Goal: Transaction & Acquisition: Download file/media

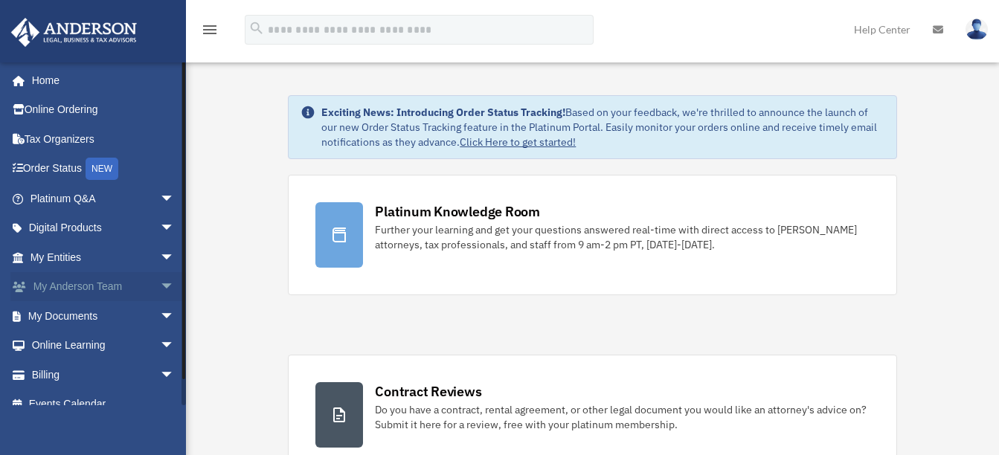
click at [67, 286] on link "My [PERSON_NAME] Team arrow_drop_down" at bounding box center [103, 287] width 187 height 30
click at [163, 283] on span "arrow_drop_down" at bounding box center [175, 287] width 30 height 30
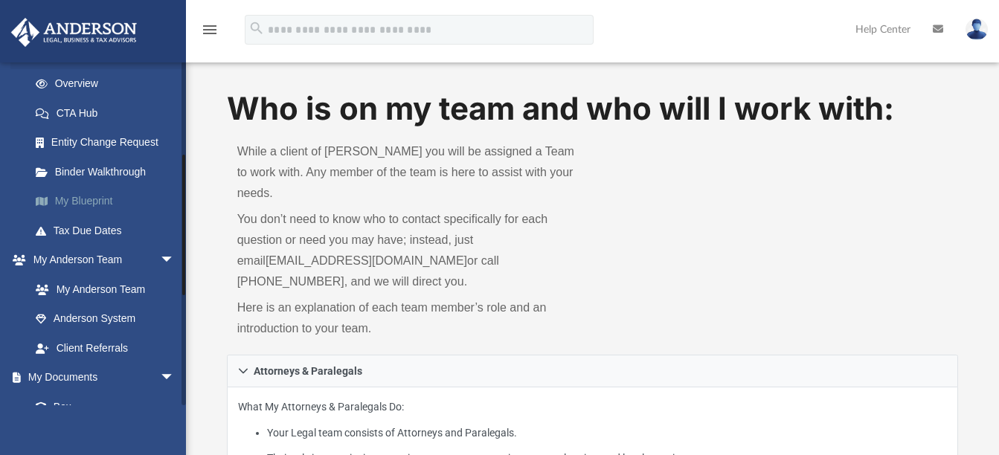
scroll to position [223, 0]
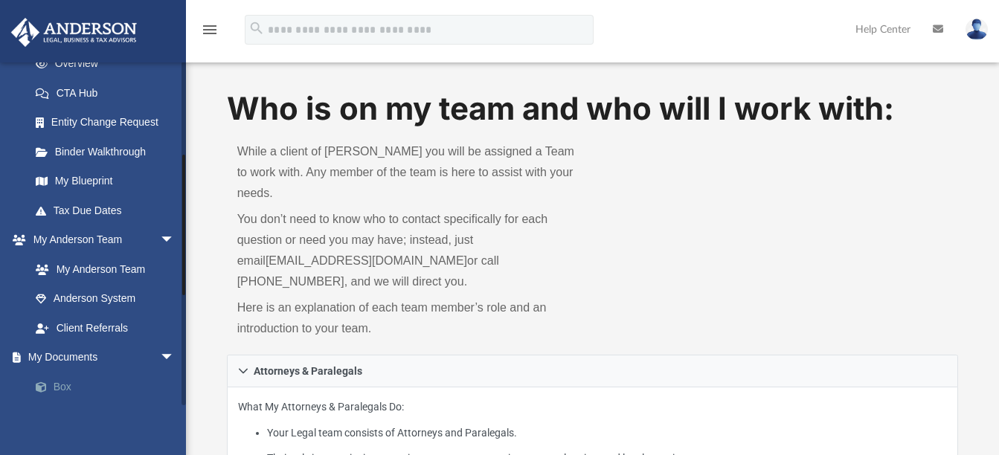
click at [70, 381] on link "Box" at bounding box center [109, 387] width 176 height 30
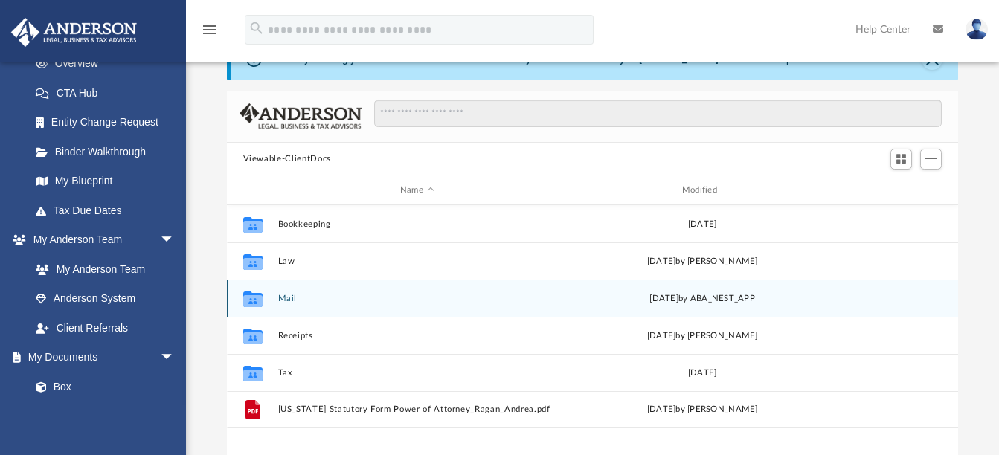
scroll to position [74, 0]
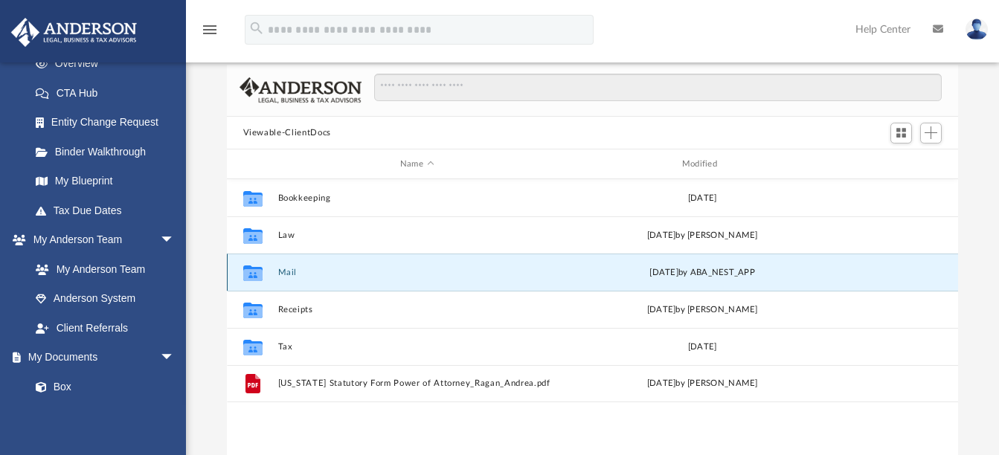
click at [286, 274] on button "Mail" at bounding box center [416, 273] width 279 height 10
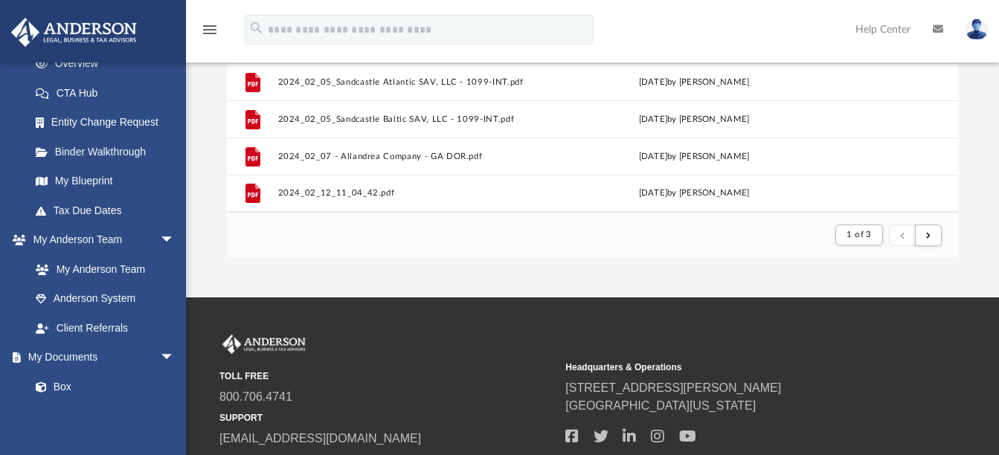
scroll to position [413, 0]
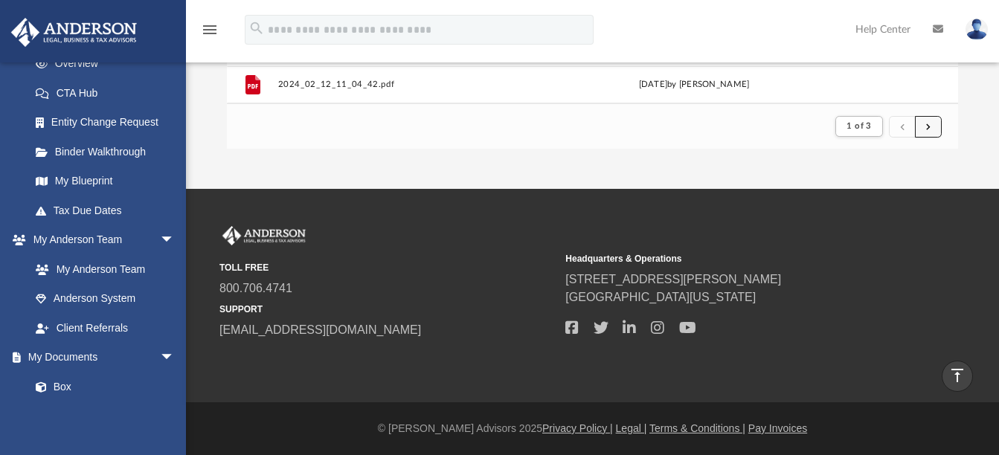
click at [923, 123] on button "submit" at bounding box center [928, 127] width 27 height 22
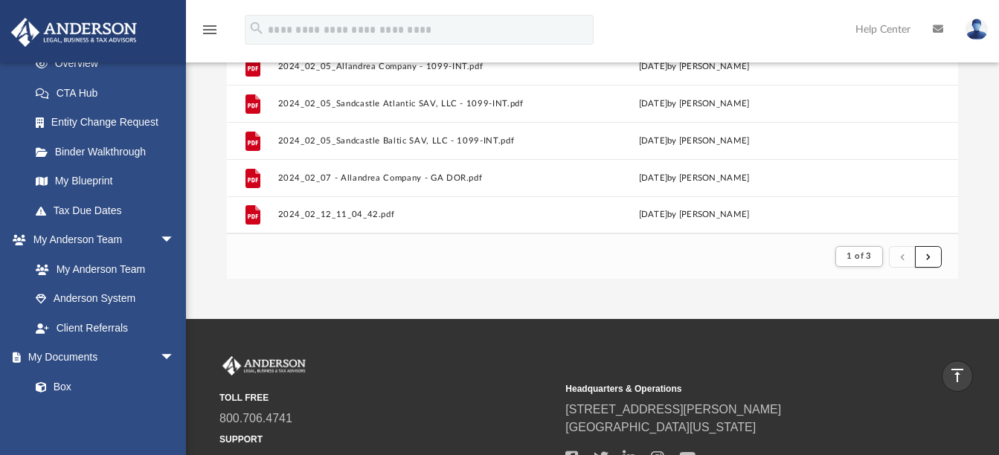
scroll to position [264, 0]
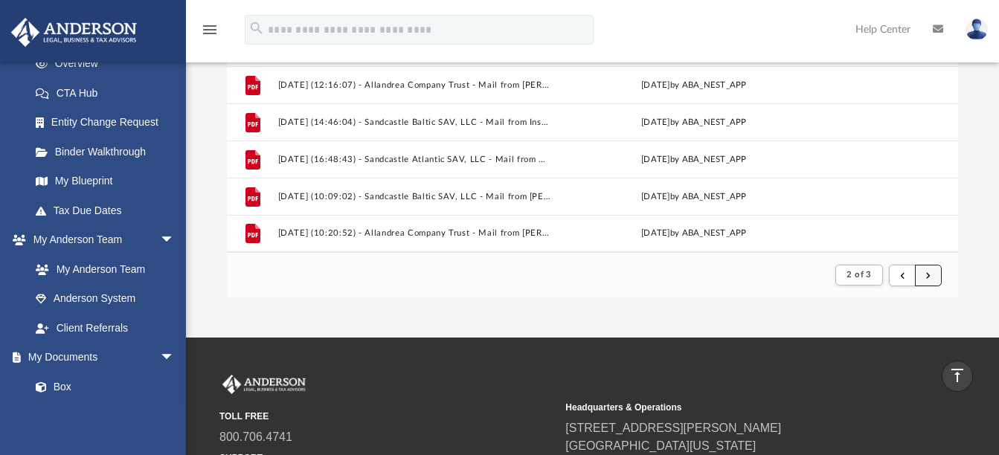
click at [930, 273] on span "submit" at bounding box center [928, 275] width 4 height 8
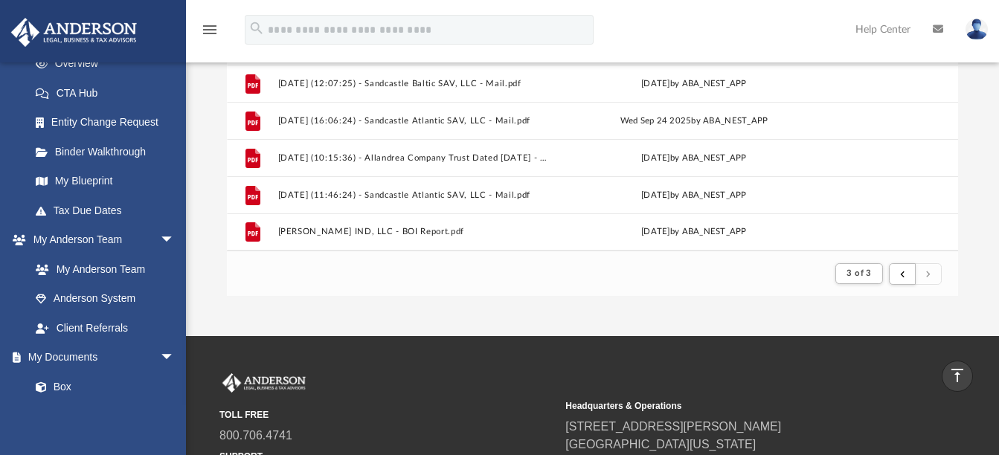
scroll to position [190, 0]
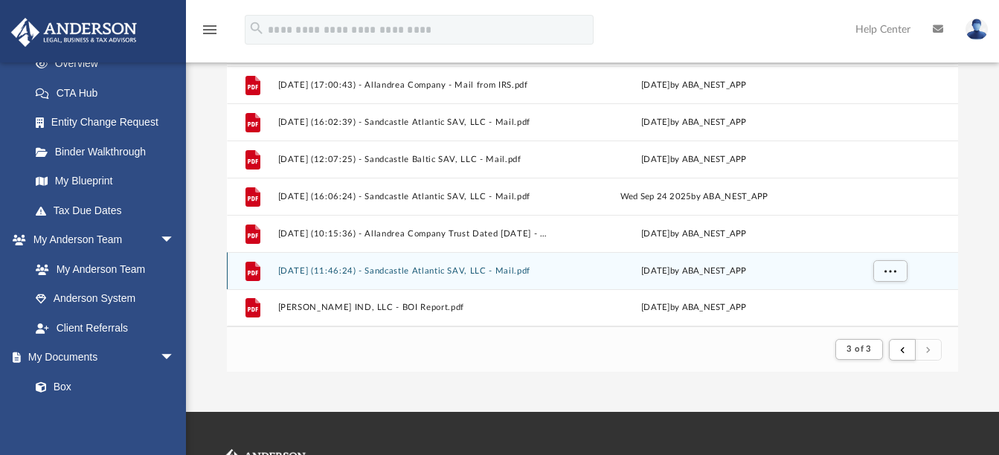
click at [445, 274] on button "2025.10.01 (11:46:24) - Sandcastle Atlantic SAV, LLC - Mail.pdf" at bounding box center [413, 271] width 273 height 10
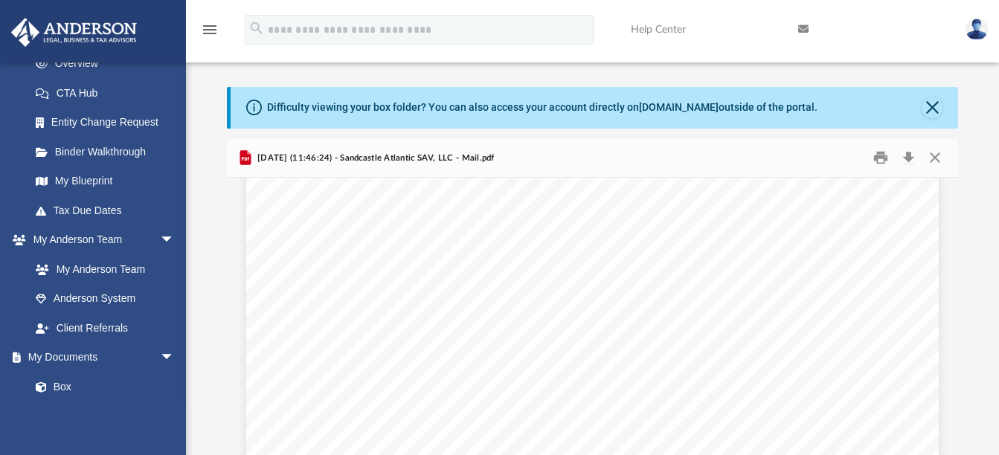
scroll to position [2157, 0]
click at [913, 152] on button "Download" at bounding box center [908, 158] width 27 height 23
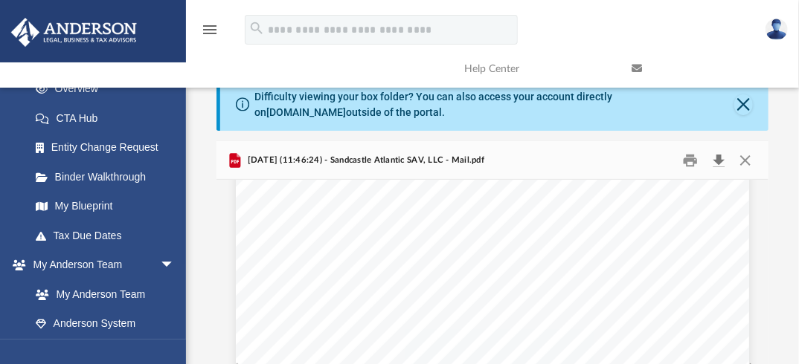
scroll to position [1716, 0]
